Goal: Information Seeking & Learning: Learn about a topic

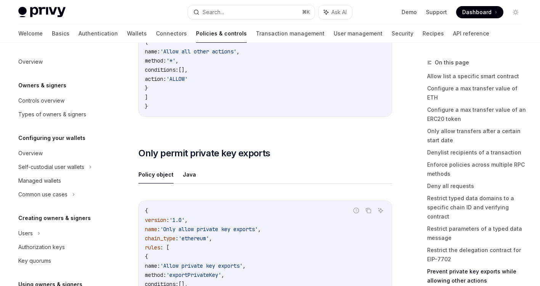
scroll to position [292, 0]
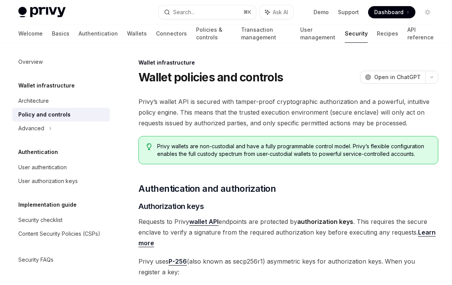
type textarea "*"
